Goal: Navigation & Orientation: Find specific page/section

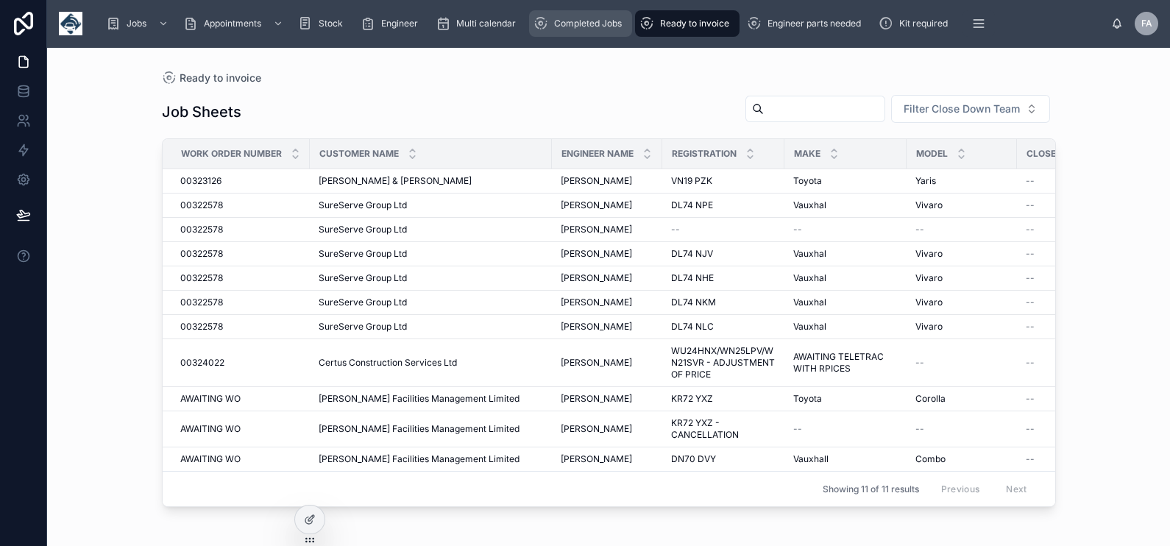
drag, startPoint x: 544, startPoint y: 29, endPoint x: 673, endPoint y: 28, distance: 128.8
click at [544, 29] on icon "scrollable content" at bounding box center [540, 23] width 15 height 15
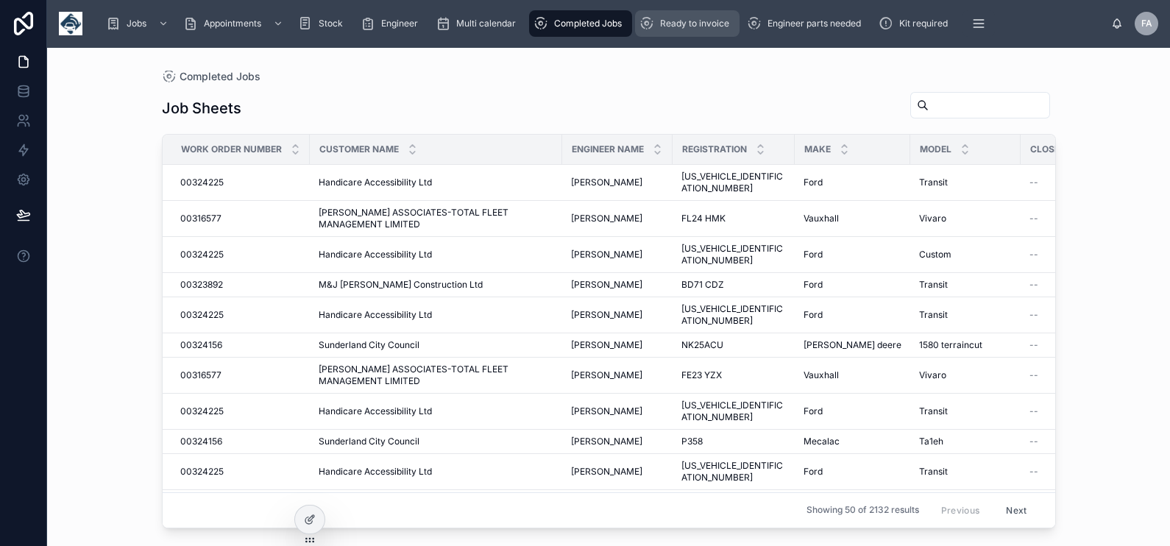
click at [681, 26] on span "Ready to invoice" at bounding box center [694, 24] width 69 height 12
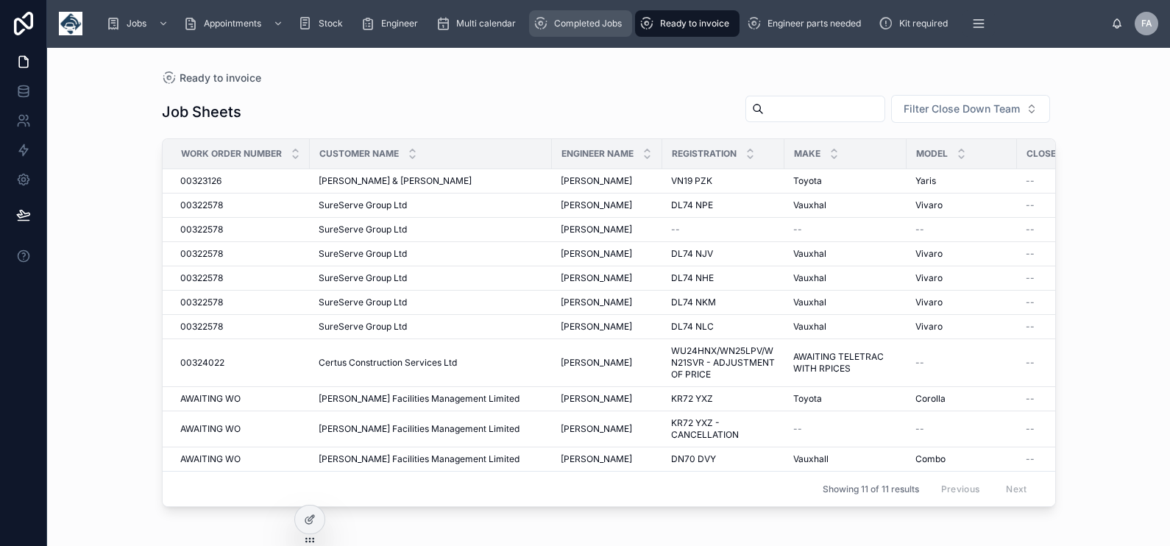
click at [599, 25] on span "Completed Jobs" at bounding box center [588, 24] width 68 height 12
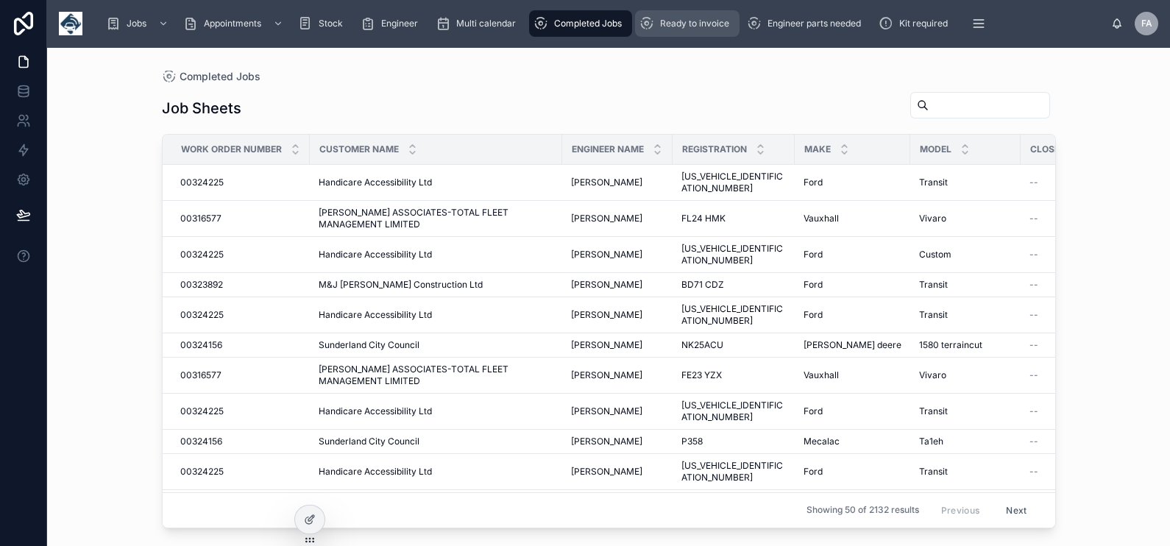
click at [690, 15] on div "Ready to invoice" at bounding box center [687, 24] width 96 height 24
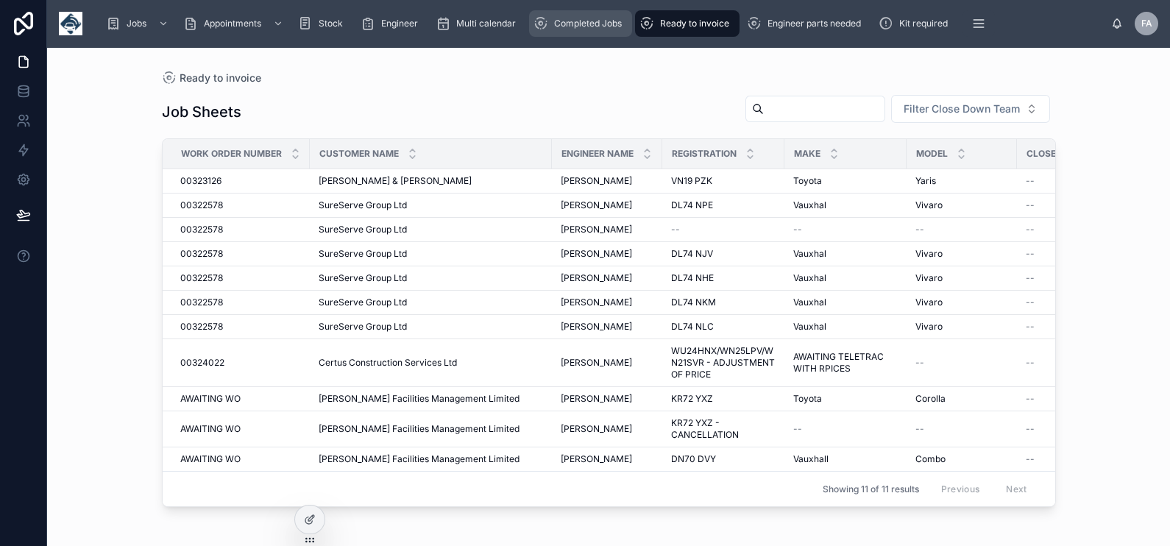
drag, startPoint x: 568, startPoint y: 18, endPoint x: 674, endPoint y: 22, distance: 106.0
click at [569, 18] on span "Completed Jobs" at bounding box center [588, 24] width 68 height 12
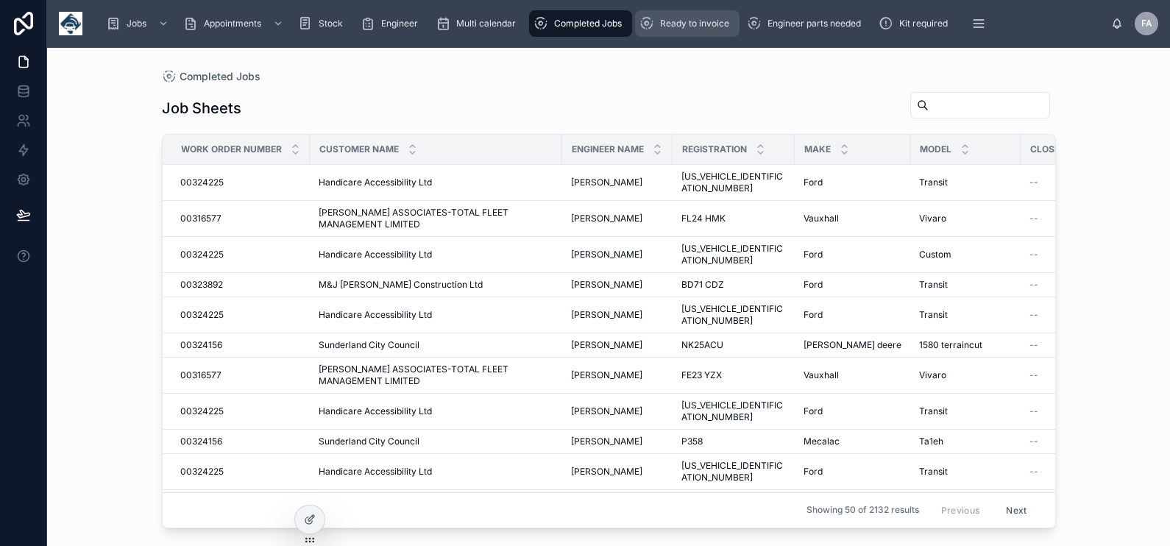
click at [674, 21] on span "Ready to invoice" at bounding box center [694, 24] width 69 height 12
